Goal: Transaction & Acquisition: Purchase product/service

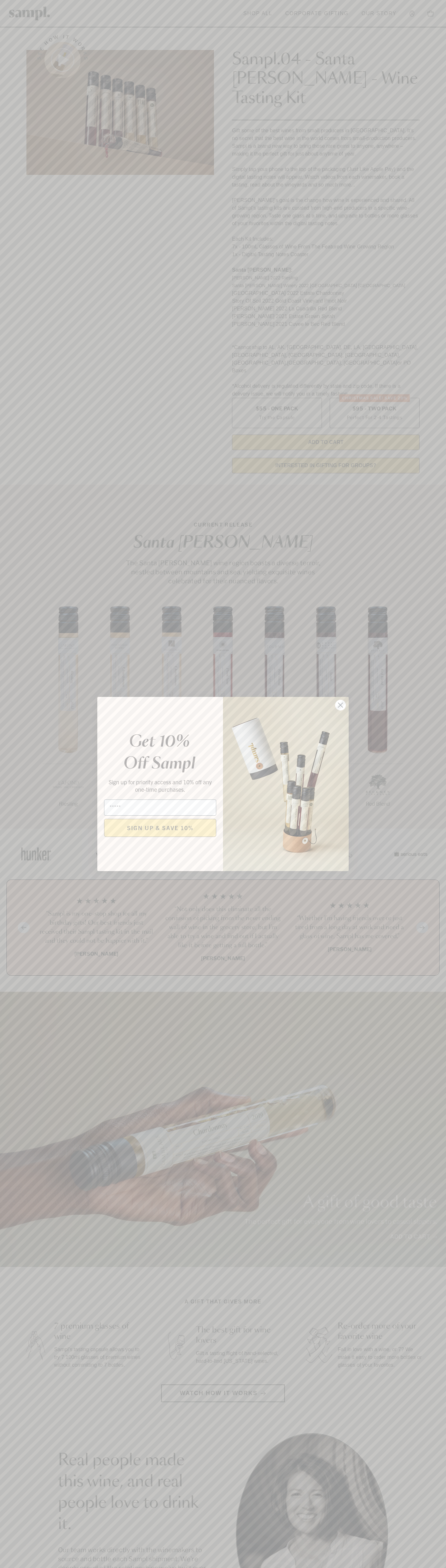
click at [341, 705] on icon "Close dialog" at bounding box center [341, 705] width 5 height 5
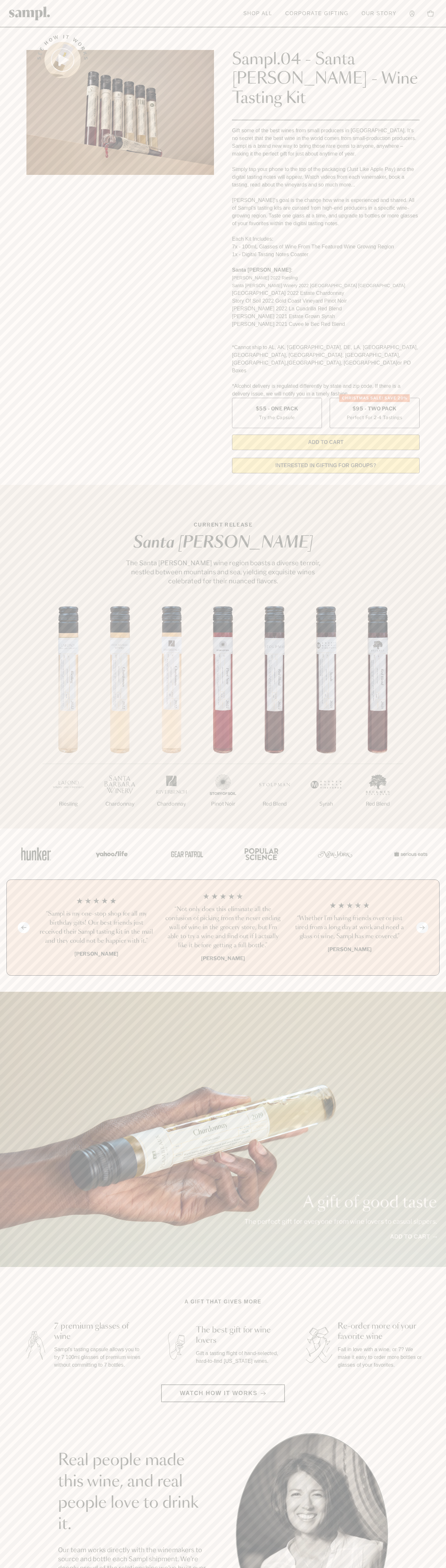
click at [314, 4] on header "Toggle navigation menu Shop All Corporate Gifting Our Story Account Story Shop …" at bounding box center [223, 13] width 446 height 27
click at [424, 353] on div "See how it works Sampl.04 - Santa [PERSON_NAME] - Wine Tasting Kit Gift some of…" at bounding box center [223, 251] width 405 height 452
click at [276, 1567] on html "Skip to main content Toggle navigation menu Shop All Corporate Gifting Our Stor…" at bounding box center [223, 1304] width 446 height 2608
click at [16, 620] on div "1/7 Riesling 2/7 Chardonnay 3/7" at bounding box center [223, 717] width 446 height 222
click at [374, 398] on label "Christmas SALE! Save 20% $95 - Two Pack Perfect For 2-4 Tastings" at bounding box center [375, 413] width 90 height 30
